Goal: Task Accomplishment & Management: Manage account settings

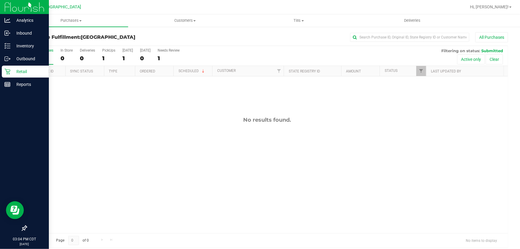
click at [14, 72] on p "Retail" at bounding box center [28, 71] width 36 height 7
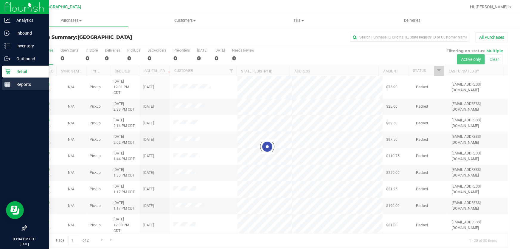
click at [9, 87] on icon at bounding box center [7, 84] width 6 height 6
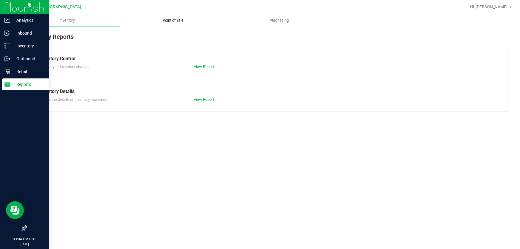
click at [178, 23] on uib-tab-heading "Point of Sale" at bounding box center [173, 21] width 105 height 12
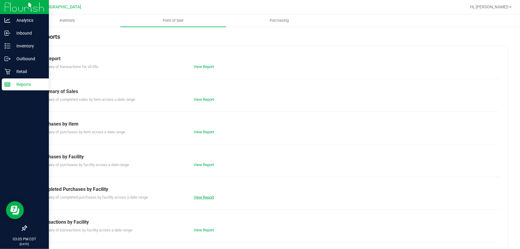
click at [194, 197] on link "View Report" at bounding box center [204, 197] width 20 height 4
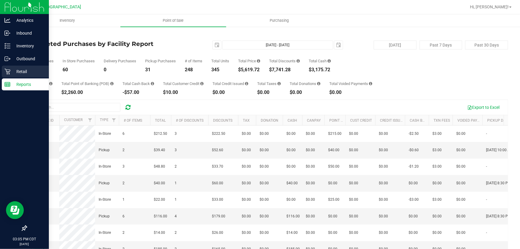
click at [28, 70] on p "Retail" at bounding box center [28, 71] width 36 height 7
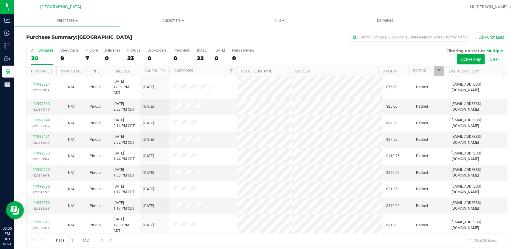
click at [88, 51] on div "In Store" at bounding box center [91, 50] width 12 height 4
click at [0, 0] on input "In Store 7" at bounding box center [0, 0] width 0 height 0
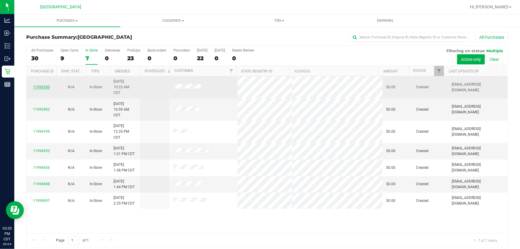
click at [35, 86] on link "11993260" at bounding box center [41, 87] width 17 height 4
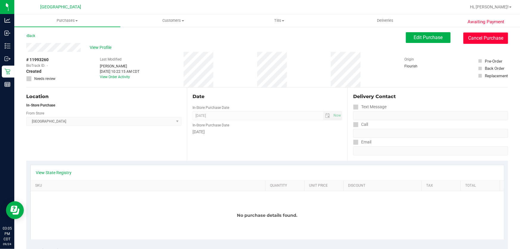
click at [472, 36] on button "Cancel Purchase" at bounding box center [485, 37] width 45 height 11
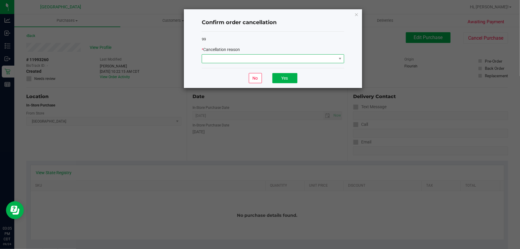
click at [235, 58] on span at bounding box center [269, 58] width 134 height 8
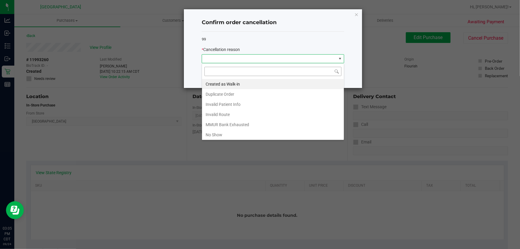
scroll to position [9, 142]
click at [233, 84] on li "Created as Walk-in" at bounding box center [273, 84] width 142 height 10
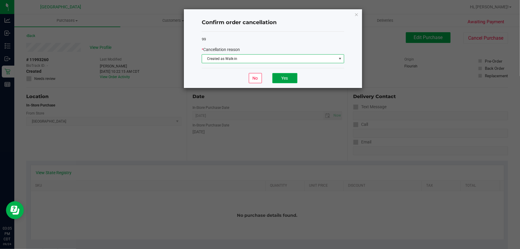
click at [289, 79] on button "Yes" at bounding box center [284, 78] width 25 height 10
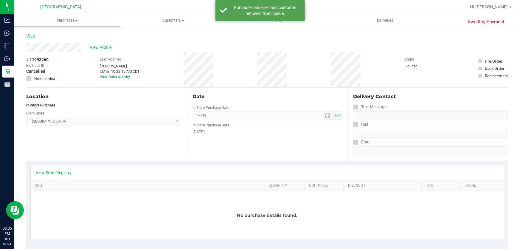
click at [32, 34] on link "Back" at bounding box center [30, 36] width 9 height 4
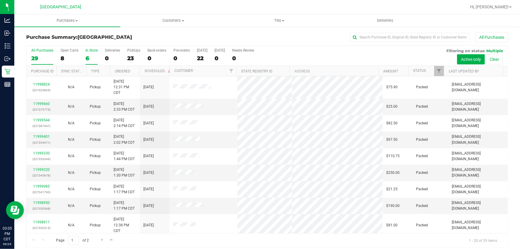
click at [91, 53] on label "In Store 6" at bounding box center [91, 56] width 12 height 16
click at [0, 0] on input "In Store 6" at bounding box center [0, 0] width 0 height 0
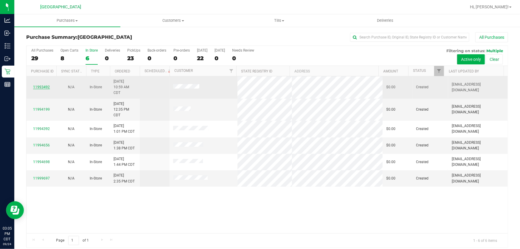
click at [39, 87] on link "11993492" at bounding box center [41, 87] width 17 height 4
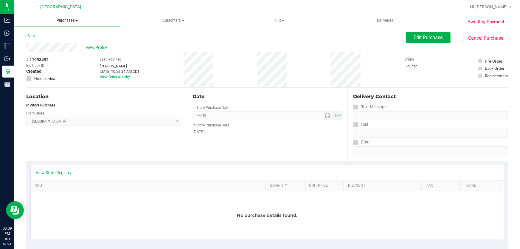
click at [67, 20] on span "Purchases" at bounding box center [67, 20] width 106 height 5
click at [54, 43] on li "Fulfillment" at bounding box center [67, 43] width 106 height 7
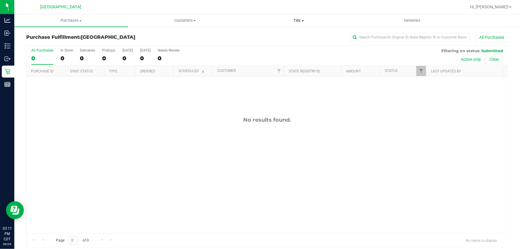
click at [298, 22] on span "Tills" at bounding box center [298, 20] width 113 height 5
click at [263, 33] on span "Manage tills" at bounding box center [262, 35] width 40 height 5
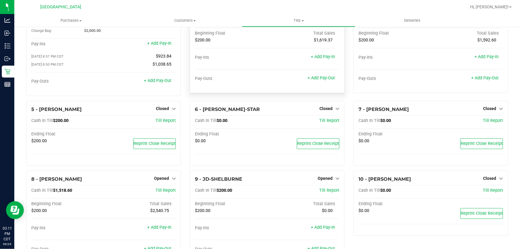
scroll to position [54, 0]
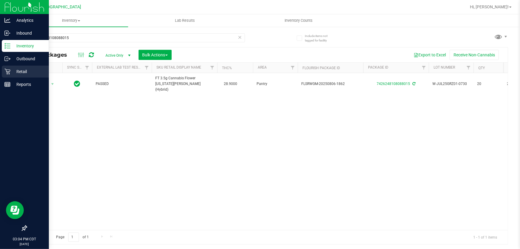
click at [18, 72] on p "Retail" at bounding box center [28, 71] width 36 height 7
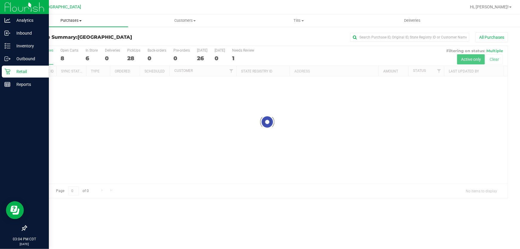
click at [76, 21] on span "Purchases" at bounding box center [71, 20] width 114 height 5
click at [52, 42] on li "Fulfillment" at bounding box center [71, 43] width 114 height 7
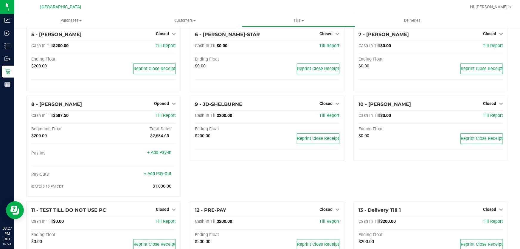
scroll to position [144, 0]
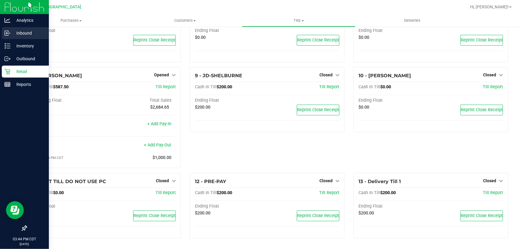
click at [24, 34] on p "Inbound" at bounding box center [28, 32] width 36 height 7
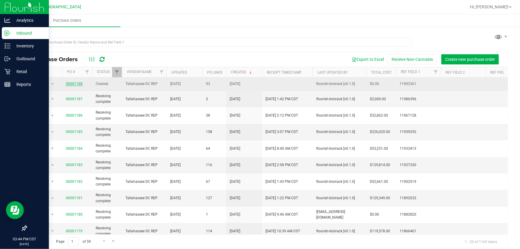
click at [74, 83] on link "00001188" at bounding box center [74, 84] width 17 height 4
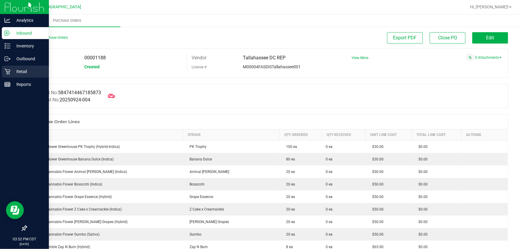
click at [21, 72] on p "Retail" at bounding box center [28, 71] width 36 height 7
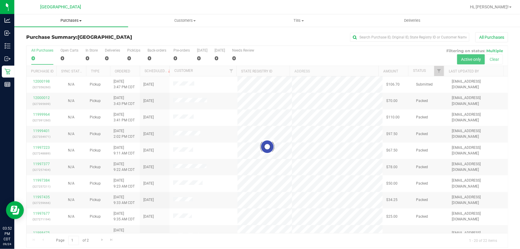
click at [69, 21] on span "Purchases" at bounding box center [71, 20] width 114 height 5
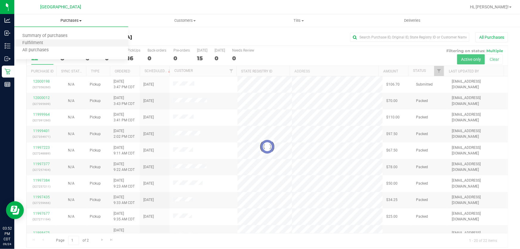
click at [60, 43] on li "Fulfillment" at bounding box center [71, 43] width 114 height 7
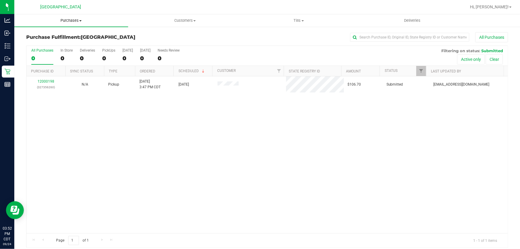
click at [62, 18] on span "Purchases" at bounding box center [71, 20] width 114 height 5
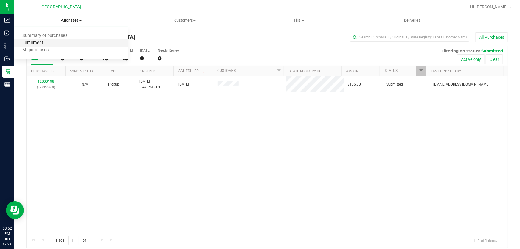
click at [50, 43] on span "Fulfillment" at bounding box center [32, 42] width 37 height 5
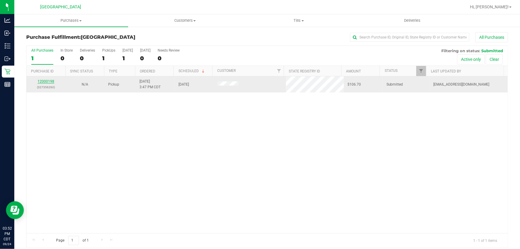
click at [48, 80] on link "12000198" at bounding box center [46, 81] width 17 height 4
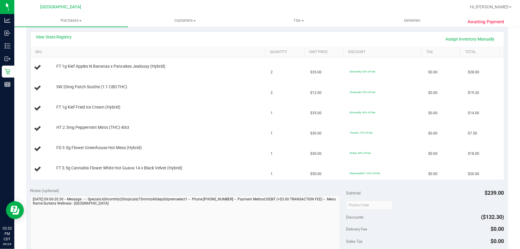
scroll to position [81, 0]
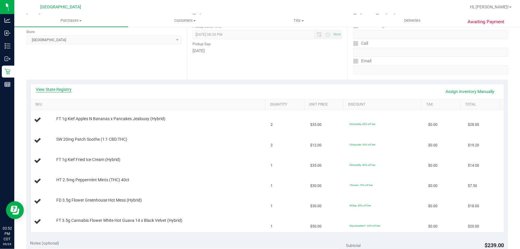
click at [63, 91] on link "View State Registry" at bounding box center [54, 89] width 36 height 6
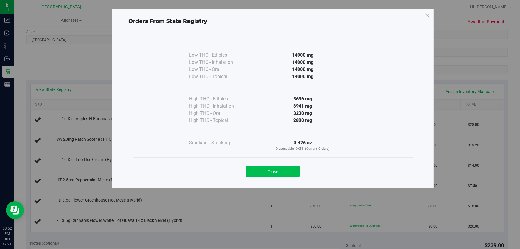
click at [294, 170] on button "Close" at bounding box center [273, 171] width 54 height 11
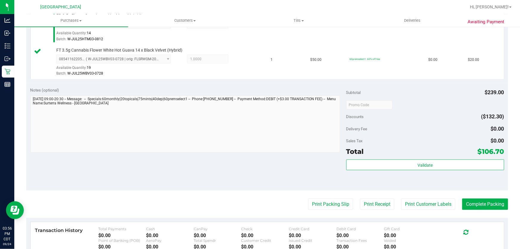
scroll to position [352, 0]
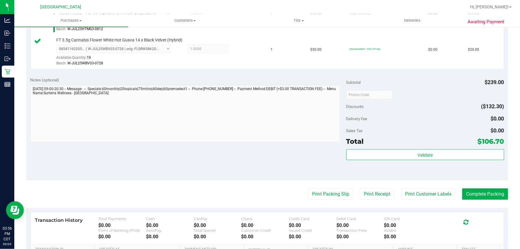
click at [395, 160] on div "Validate" at bounding box center [425, 162] width 158 height 27
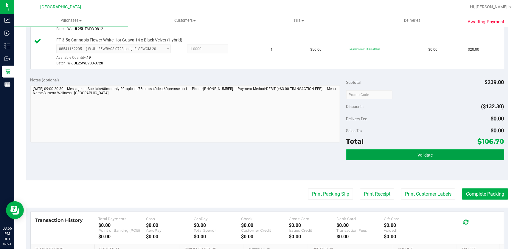
click at [400, 152] on button "Validate" at bounding box center [425, 154] width 158 height 11
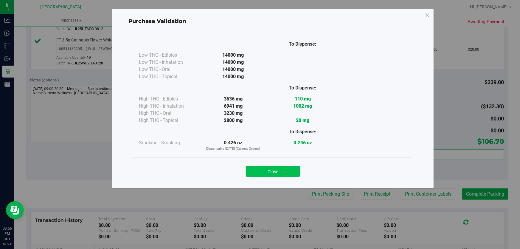
click at [288, 172] on button "Close" at bounding box center [273, 171] width 54 height 11
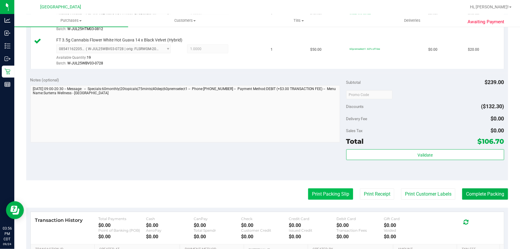
click at [337, 197] on button "Print Packing Slip" at bounding box center [330, 193] width 45 height 11
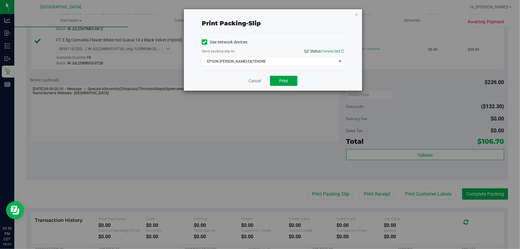
click at [288, 79] on button "Print" at bounding box center [283, 81] width 27 height 10
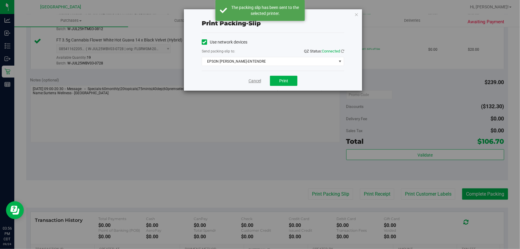
click at [257, 82] on link "Cancel" at bounding box center [254, 81] width 13 height 6
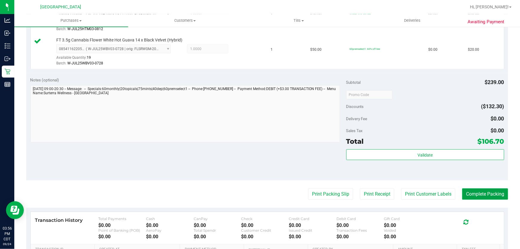
click at [476, 190] on button "Complete Packing" at bounding box center [485, 193] width 46 height 11
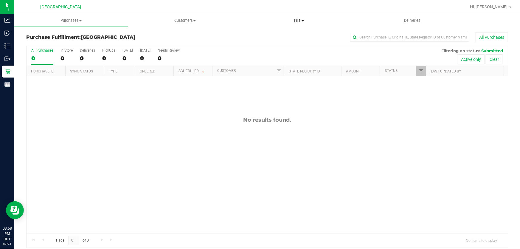
click at [294, 21] on span "Tills" at bounding box center [298, 20] width 113 height 5
click at [291, 35] on li "Manage tills" at bounding box center [299, 35] width 114 height 7
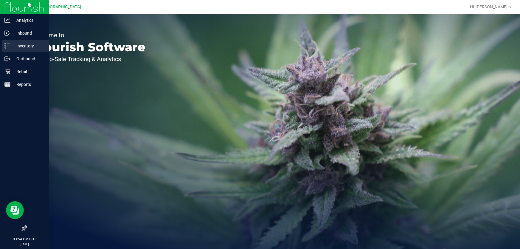
click at [38, 44] on p "Inventory" at bounding box center [28, 45] width 36 height 7
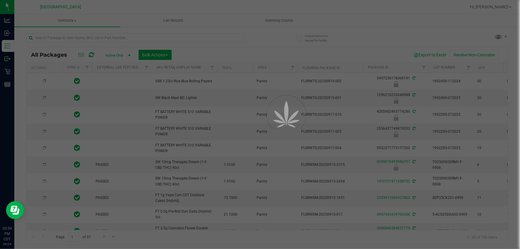
click at [93, 40] on div at bounding box center [260, 124] width 520 height 249
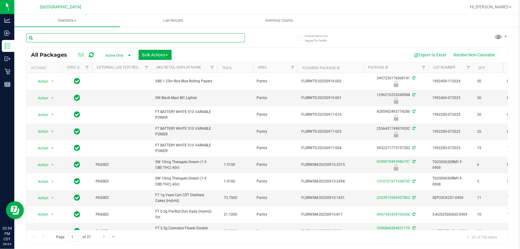
click at [95, 39] on input "text" at bounding box center [135, 37] width 219 height 9
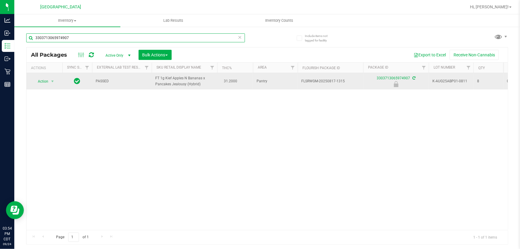
type input "3303713065974907"
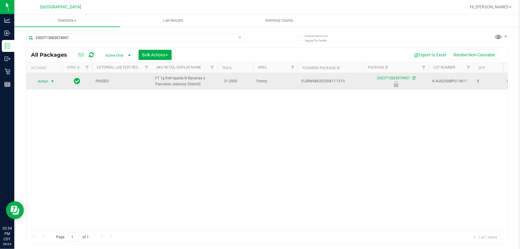
click at [48, 80] on span "Action" at bounding box center [40, 81] width 16 height 8
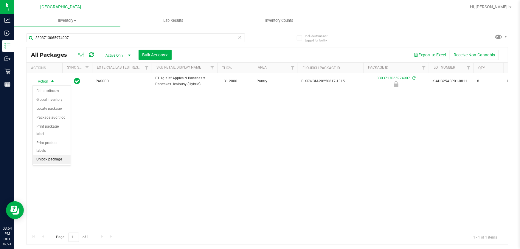
click at [56, 155] on li "Unlock package" at bounding box center [52, 159] width 38 height 9
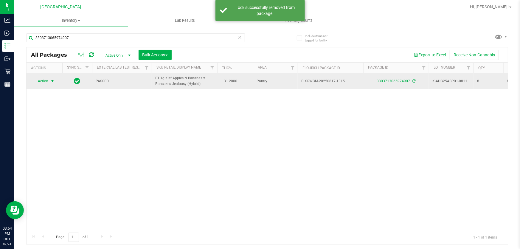
click at [48, 85] on span "Action" at bounding box center [40, 81] width 16 height 8
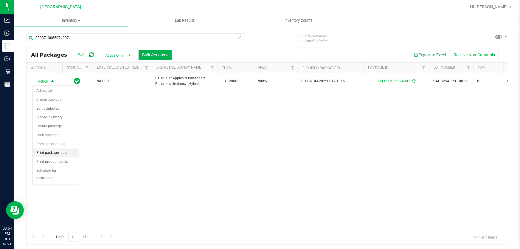
drag, startPoint x: 71, startPoint y: 149, endPoint x: 77, endPoint y: 148, distance: 6.1
click at [69, 149] on li "Print package label" at bounding box center [56, 152] width 46 height 9
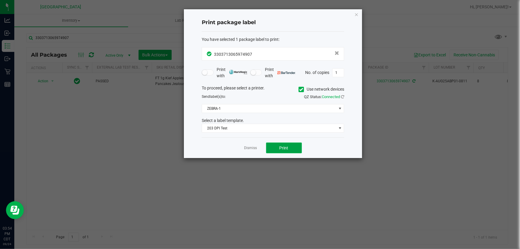
click at [296, 148] on button "Print" at bounding box center [284, 147] width 36 height 11
click at [246, 146] on link "Dismiss" at bounding box center [250, 147] width 13 height 5
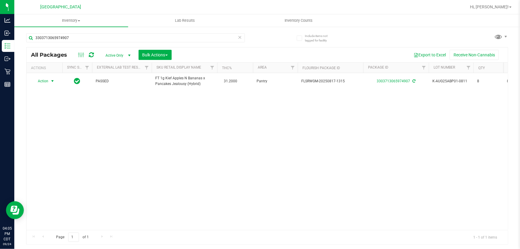
click at [238, 38] on icon at bounding box center [240, 36] width 4 height 7
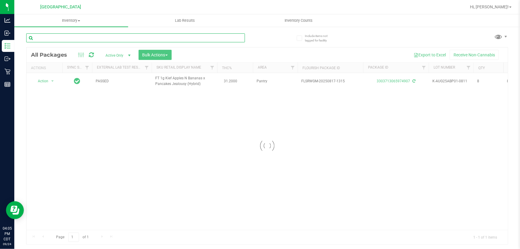
click at [228, 38] on input "text" at bounding box center [135, 37] width 219 height 9
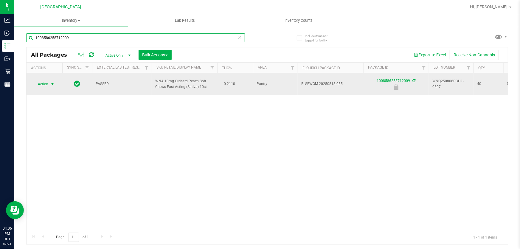
type input "1008586258712009"
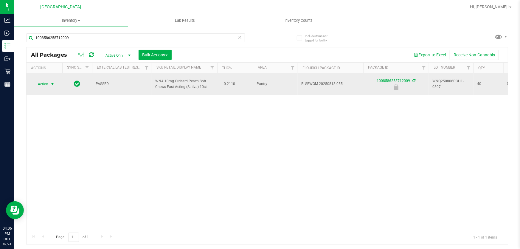
click at [51, 82] on span "select" at bounding box center [52, 84] width 5 height 5
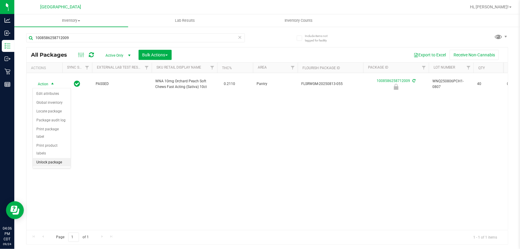
click at [46, 158] on li "Unlock package" at bounding box center [52, 162] width 38 height 9
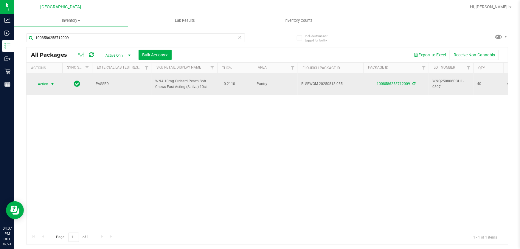
click at [49, 86] on span "select" at bounding box center [52, 84] width 7 height 8
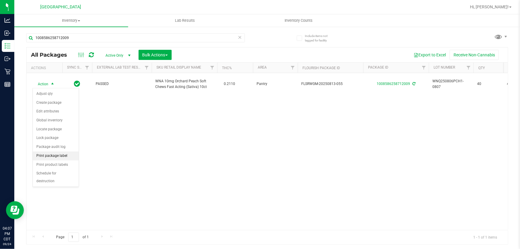
click at [68, 153] on li "Print package label" at bounding box center [56, 155] width 46 height 9
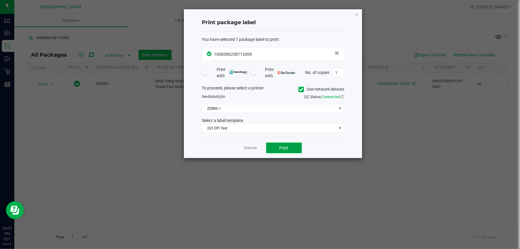
click at [272, 144] on button "Print" at bounding box center [284, 147] width 36 height 11
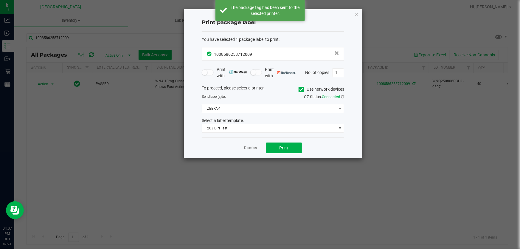
click at [251, 149] on link "Dismiss" at bounding box center [250, 147] width 13 height 5
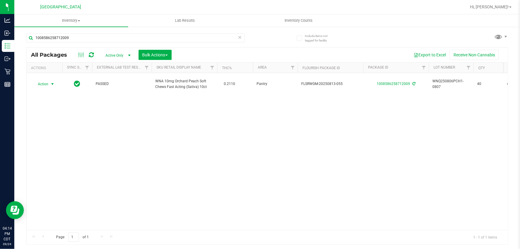
click at [238, 37] on icon at bounding box center [240, 36] width 4 height 7
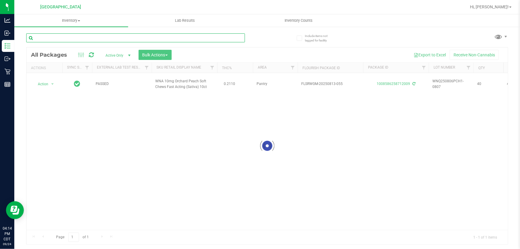
click at [235, 38] on input "text" at bounding box center [135, 37] width 219 height 9
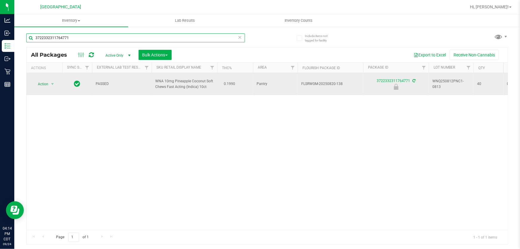
type input "3722332311764771"
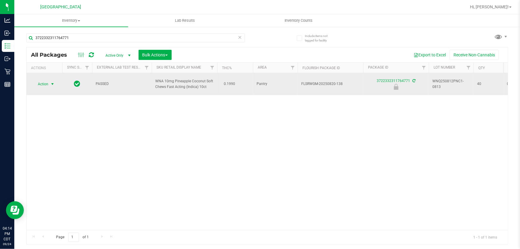
click at [45, 86] on span "Action" at bounding box center [40, 84] width 16 height 8
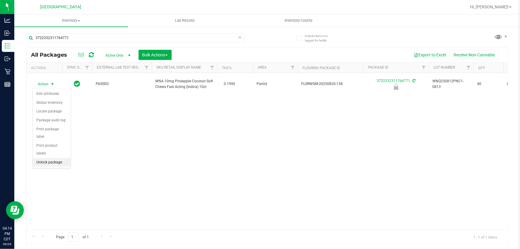
click at [57, 158] on li "Unlock package" at bounding box center [52, 162] width 38 height 9
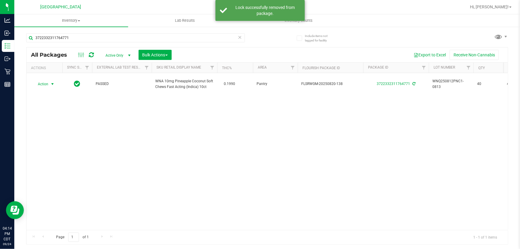
click at [50, 83] on span "select" at bounding box center [52, 84] width 7 height 8
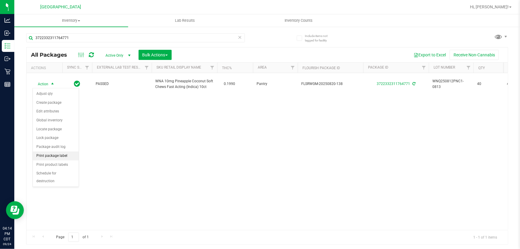
click at [65, 156] on li "Print package label" at bounding box center [56, 155] width 46 height 9
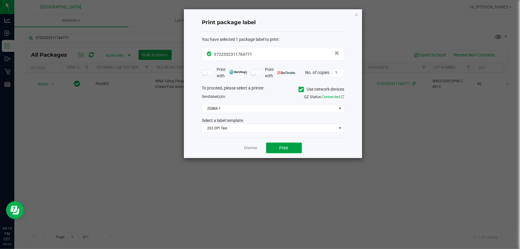
click at [281, 149] on span "Print" at bounding box center [283, 147] width 9 height 5
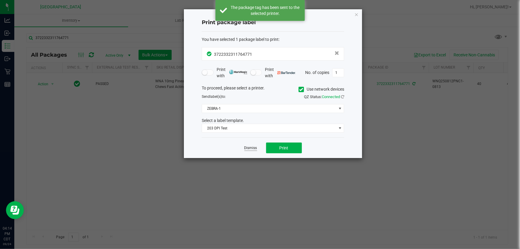
click at [255, 149] on link "Dismiss" at bounding box center [250, 147] width 13 height 5
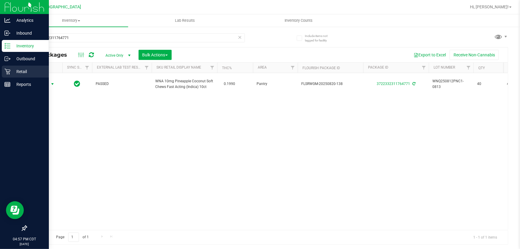
click at [10, 70] on p "Retail" at bounding box center [28, 71] width 36 height 7
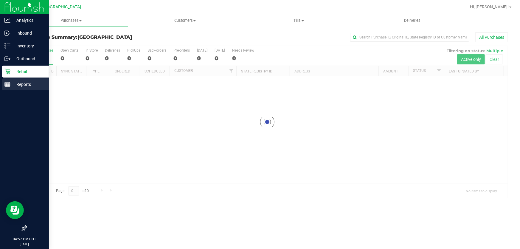
click at [10, 85] on p "Reports" at bounding box center [28, 84] width 36 height 7
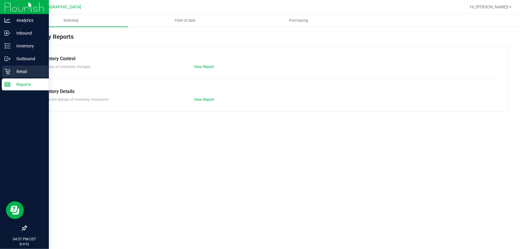
click at [12, 71] on p "Retail" at bounding box center [28, 71] width 36 height 7
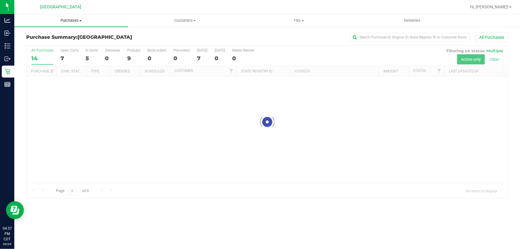
click at [76, 21] on span "Purchases" at bounding box center [71, 20] width 114 height 5
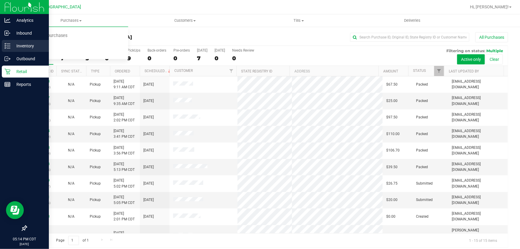
click at [18, 46] on p "Inventory" at bounding box center [28, 45] width 36 height 7
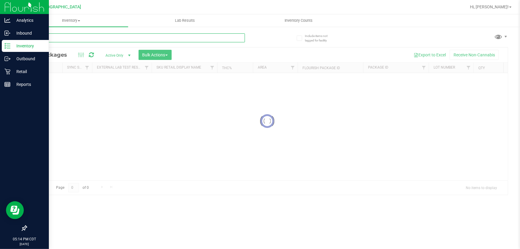
click at [154, 39] on input "text" at bounding box center [135, 37] width 219 height 9
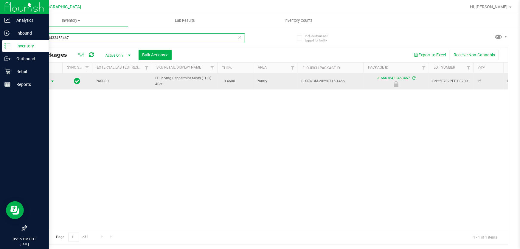
type input "9166636433453467"
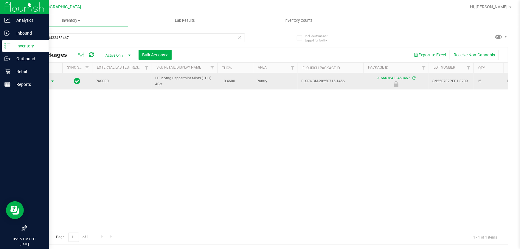
click at [47, 82] on span "Action" at bounding box center [40, 81] width 16 height 8
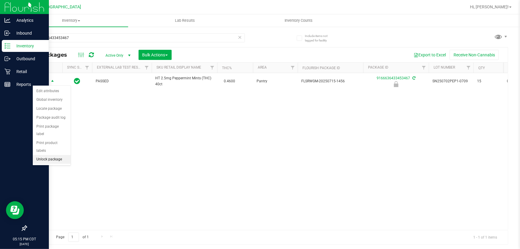
click at [48, 155] on li "Unlock package" at bounding box center [52, 159] width 38 height 9
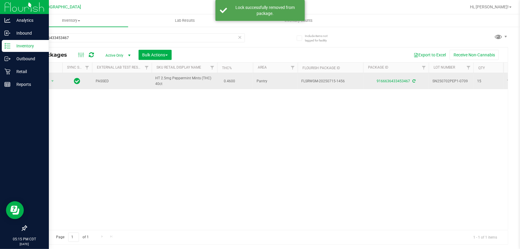
click at [46, 83] on span "Action" at bounding box center [40, 81] width 16 height 8
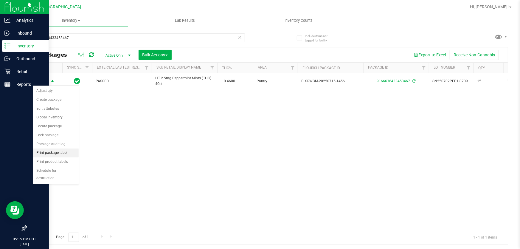
click at [56, 152] on li "Print package label" at bounding box center [56, 152] width 46 height 9
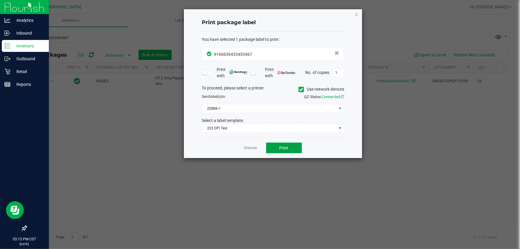
click at [282, 146] on span "Print" at bounding box center [283, 147] width 9 height 5
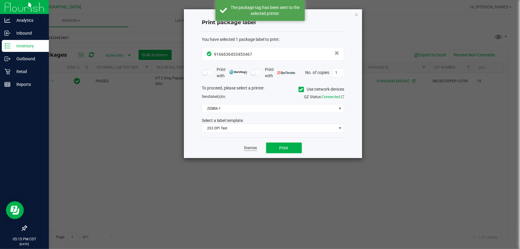
click at [255, 148] on link "Dismiss" at bounding box center [250, 147] width 13 height 5
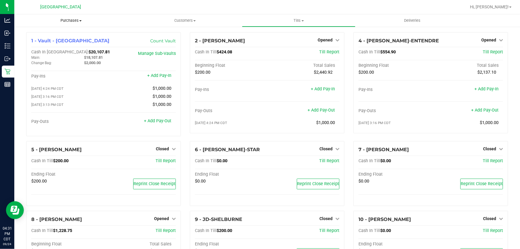
click at [71, 20] on span "Purchases" at bounding box center [71, 20] width 114 height 5
click at [61, 43] on li "Fulfillment" at bounding box center [71, 43] width 114 height 7
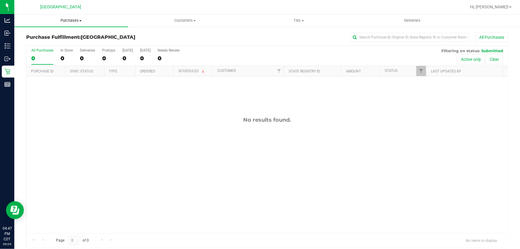
click at [73, 16] on uib-tab-heading "Purchases Summary of purchases Fulfillment All purchases" at bounding box center [71, 20] width 114 height 13
click at [54, 43] on li "Fulfillment" at bounding box center [71, 43] width 114 height 7
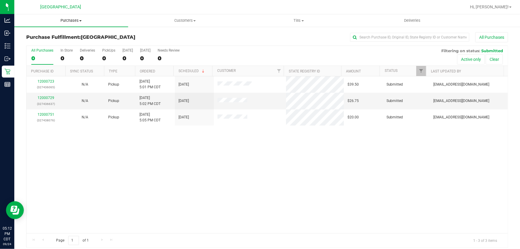
click at [67, 21] on span "Purchases" at bounding box center [71, 20] width 114 height 5
click at [60, 43] on li "Fulfillment" at bounding box center [71, 43] width 114 height 7
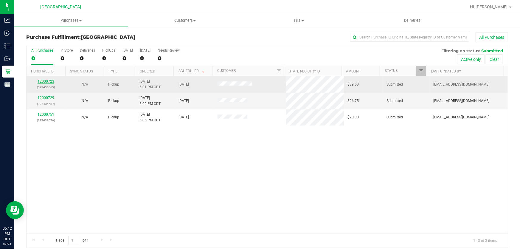
click at [47, 79] on link "12000723" at bounding box center [46, 81] width 17 height 4
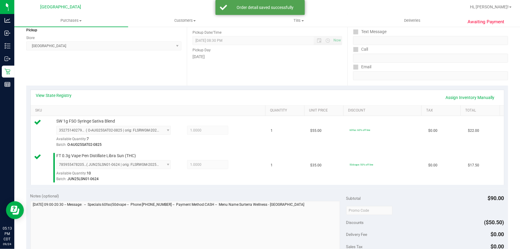
scroll to position [135, 0]
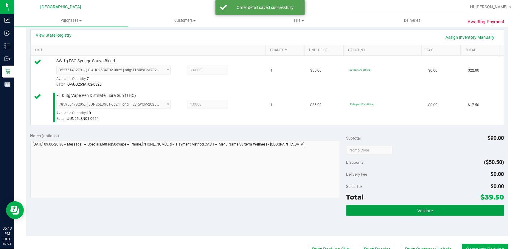
click at [419, 205] on button "Validate" at bounding box center [425, 210] width 158 height 11
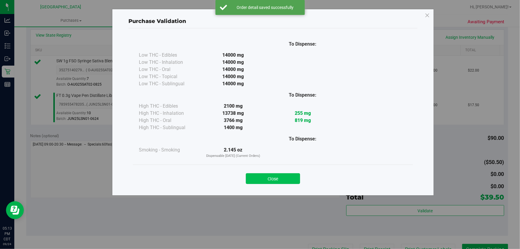
click at [279, 173] on button "Close" at bounding box center [273, 178] width 54 height 11
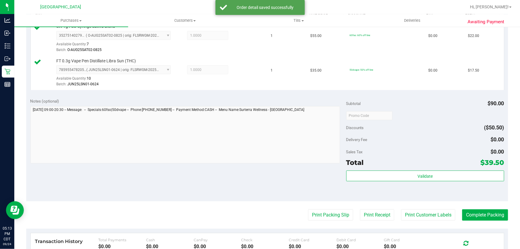
scroll to position [216, 0]
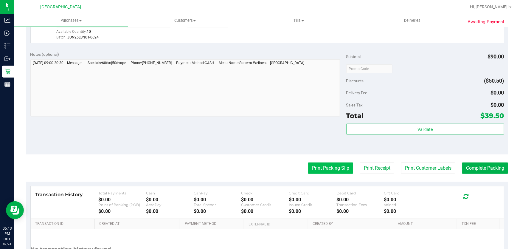
click at [331, 166] on button "Print Packing Slip" at bounding box center [330, 167] width 45 height 11
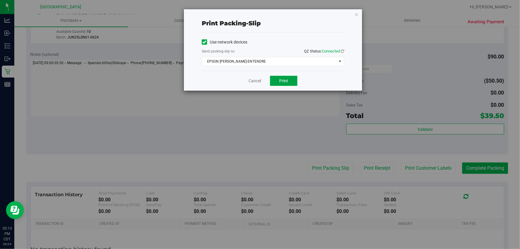
click at [276, 85] on button "Print" at bounding box center [283, 81] width 27 height 10
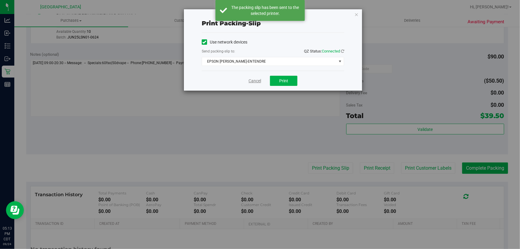
click at [251, 82] on link "Cancel" at bounding box center [254, 81] width 13 height 6
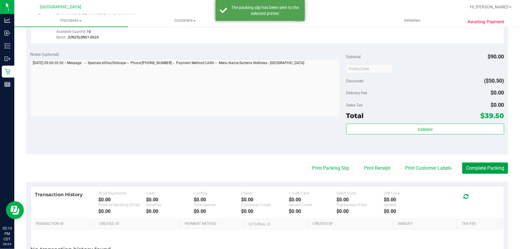
click at [476, 165] on button "Complete Packing" at bounding box center [485, 167] width 46 height 11
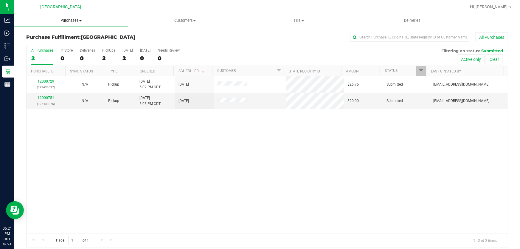
click at [69, 22] on span "Purchases" at bounding box center [71, 20] width 114 height 5
click at [52, 45] on li "Fulfillment" at bounding box center [71, 43] width 114 height 7
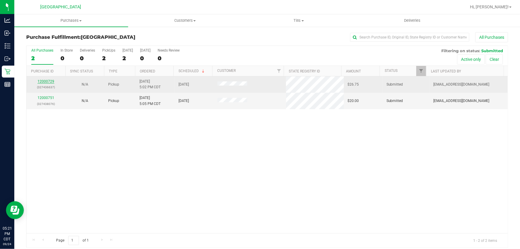
click at [48, 79] on link "12000729" at bounding box center [46, 81] width 17 height 4
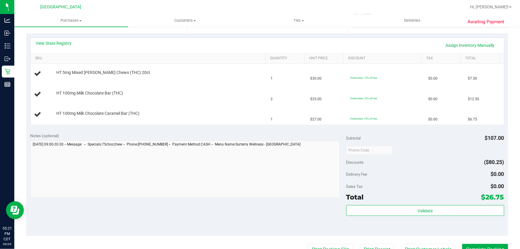
scroll to position [81, 0]
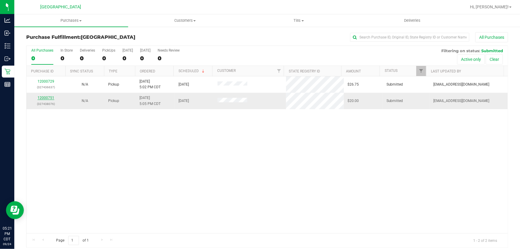
click at [46, 97] on link "12000751" at bounding box center [46, 98] width 17 height 4
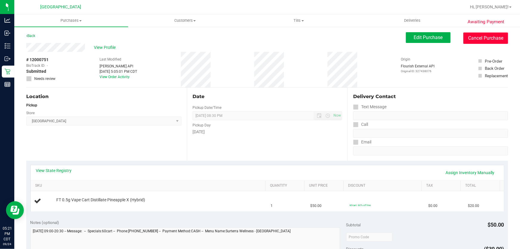
click at [480, 38] on button "Cancel Purchase" at bounding box center [485, 37] width 45 height 11
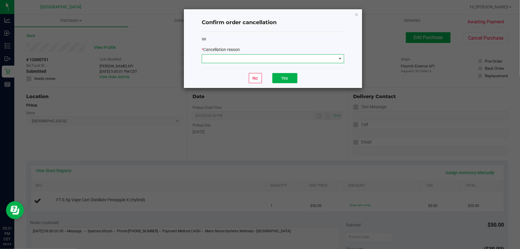
click at [295, 60] on span at bounding box center [269, 58] width 134 height 8
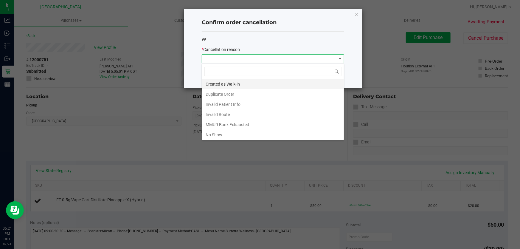
scroll to position [9, 142]
click at [247, 92] on li "Duplicate Order" at bounding box center [273, 94] width 142 height 10
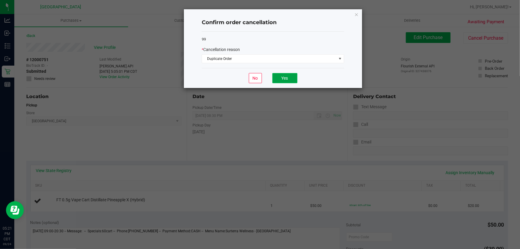
click at [277, 81] on button "Yes" at bounding box center [284, 78] width 25 height 10
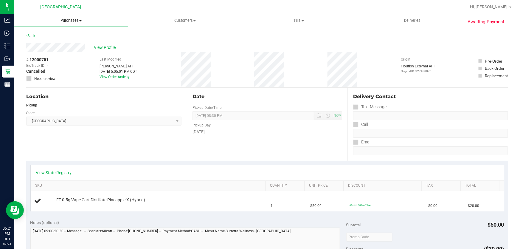
click at [77, 19] on span "Purchases" at bounding box center [71, 20] width 114 height 5
click at [37, 44] on span "Fulfillment" at bounding box center [32, 42] width 37 height 5
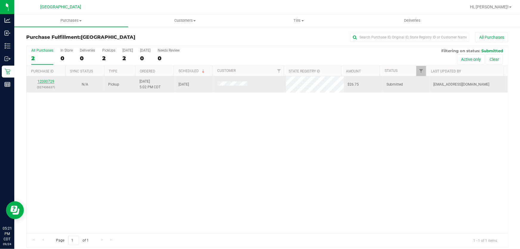
click at [40, 80] on link "12000729" at bounding box center [46, 81] width 17 height 4
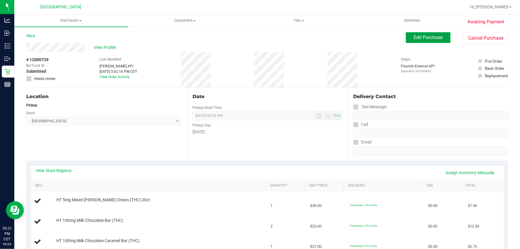
click at [417, 42] on button "Edit Purchase" at bounding box center [428, 37] width 45 height 11
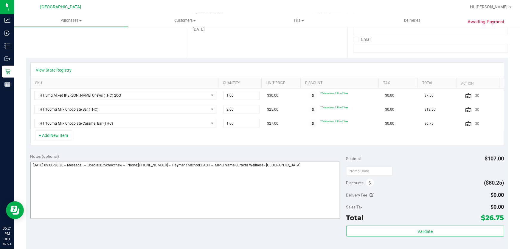
scroll to position [108, 0]
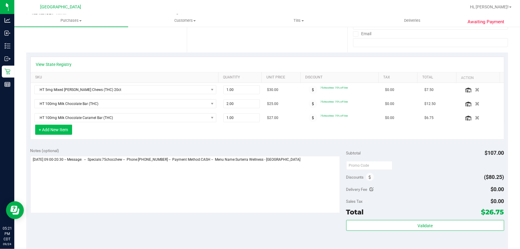
click at [60, 131] on button "+ Add New Item" at bounding box center [53, 129] width 37 height 10
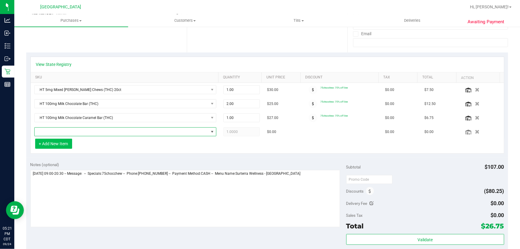
click at [60, 131] on span "NO DATA FOUND" at bounding box center [122, 131] width 174 height 8
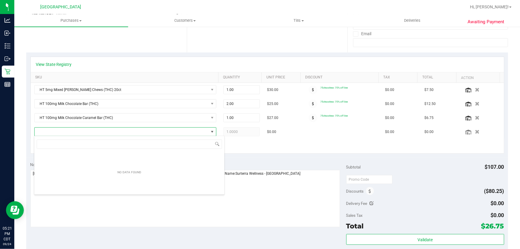
scroll to position [9, 177]
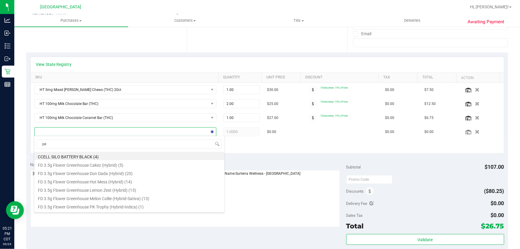
type input "pex"
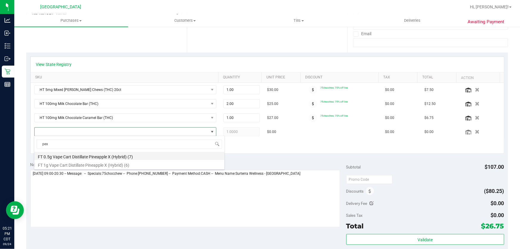
click at [129, 158] on li "FT 0.5g Vape Cart Distillate Pineapple X (Hybrid) (7)" at bounding box center [129, 156] width 190 height 8
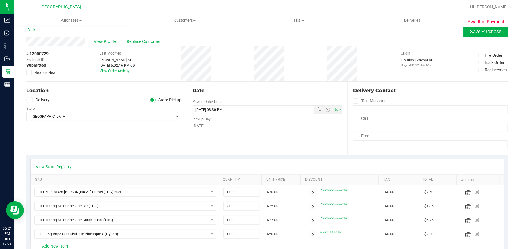
scroll to position [0, 0]
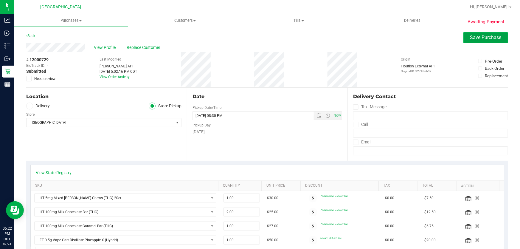
click at [472, 37] on span "Save Purchase" at bounding box center [485, 38] width 31 height 6
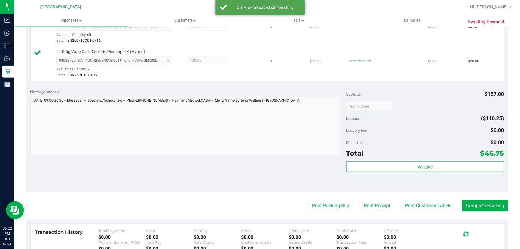
scroll to position [298, 0]
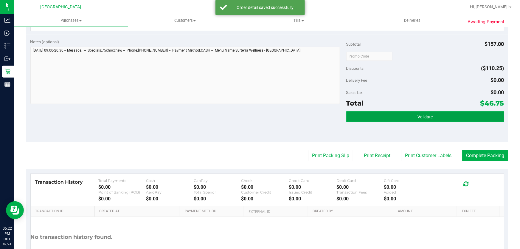
click at [402, 119] on button "Validate" at bounding box center [425, 116] width 158 height 11
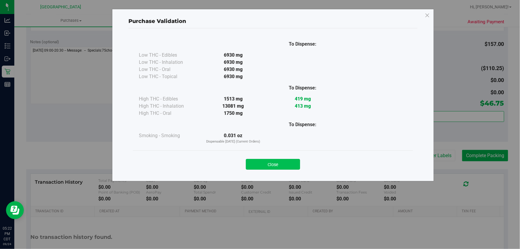
click at [283, 160] on button "Close" at bounding box center [273, 164] width 54 height 11
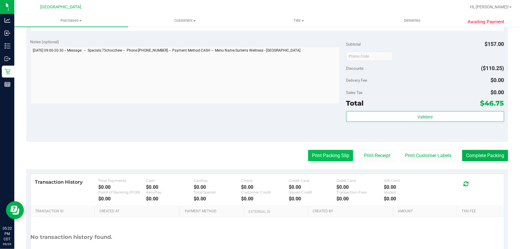
click at [310, 157] on button "Print Packing Slip" at bounding box center [330, 155] width 45 height 11
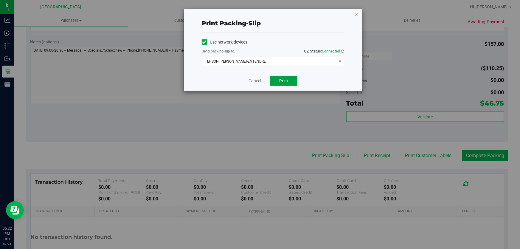
click at [275, 80] on button "Print" at bounding box center [283, 81] width 27 height 10
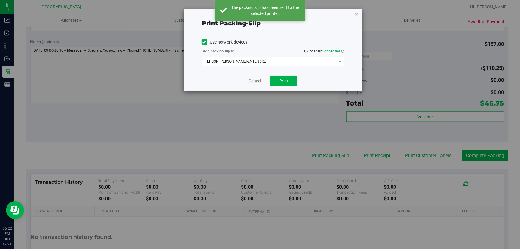
click at [252, 80] on link "Cancel" at bounding box center [254, 81] width 13 height 6
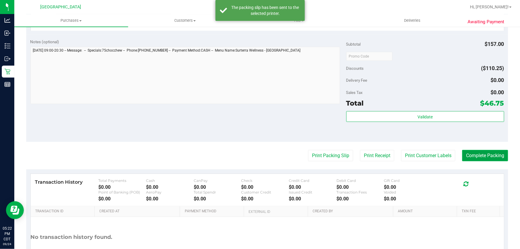
click at [491, 156] on button "Complete Packing" at bounding box center [485, 155] width 46 height 11
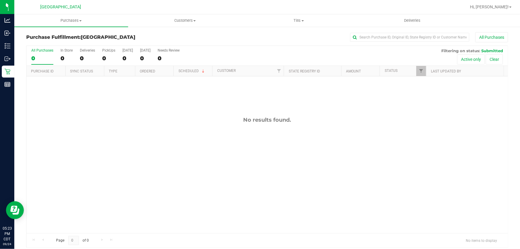
click at [500, 11] on div "Hi, [PERSON_NAME]!" at bounding box center [490, 7] width 46 height 10
click at [503, 8] on span "Hi, [PERSON_NAME]!" at bounding box center [489, 6] width 39 height 5
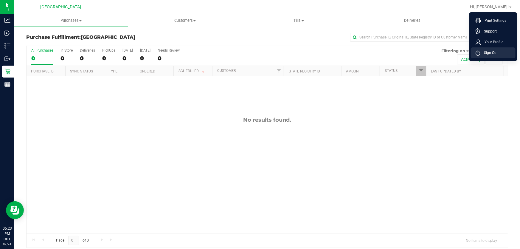
click at [495, 52] on span "Sign Out" at bounding box center [488, 53] width 17 height 6
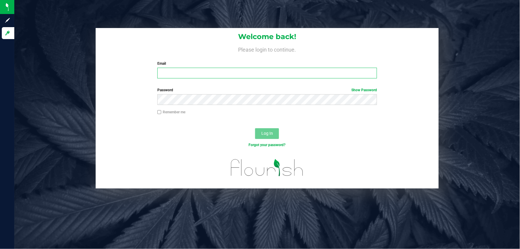
click at [192, 77] on input "Email" at bounding box center [267, 73] width 220 height 11
type input "[EMAIL_ADDRESS][DOMAIN_NAME]"
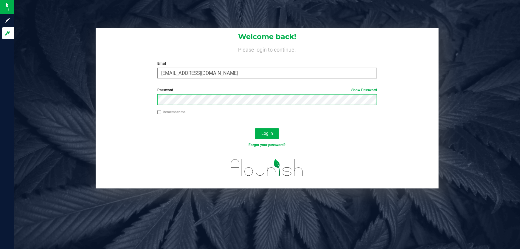
click at [255, 128] on button "Log In" at bounding box center [267, 133] width 24 height 11
